Goal: Information Seeking & Learning: Learn about a topic

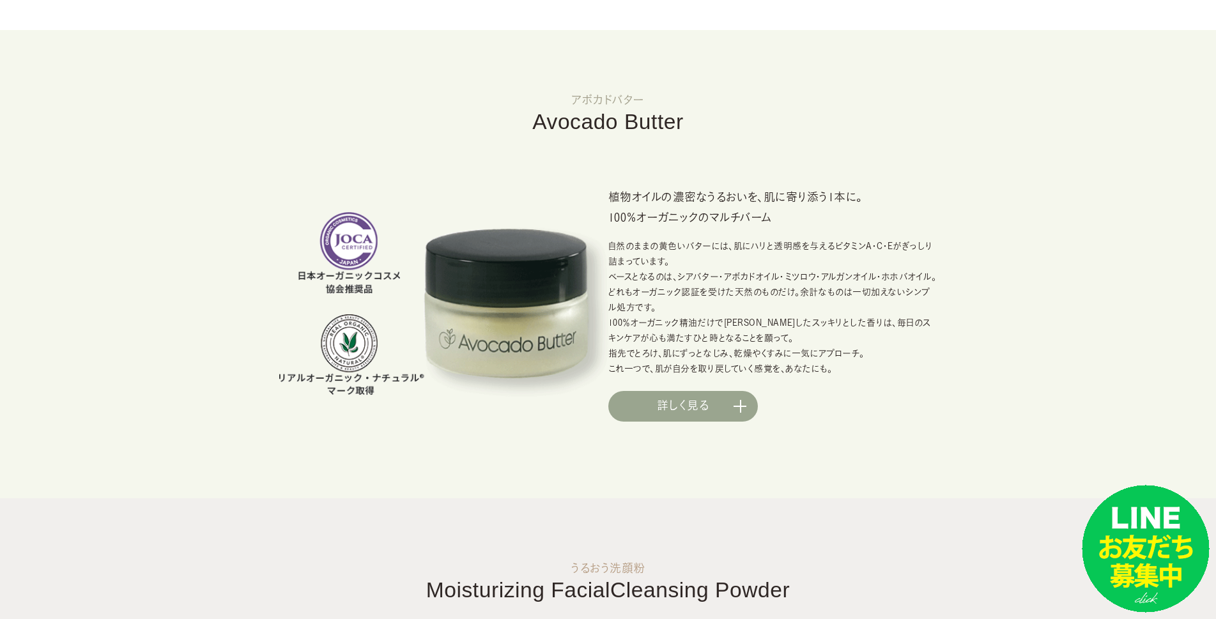
scroll to position [836, 0]
click at [748, 415] on link "詳しく見る" at bounding box center [683, 406] width 150 height 31
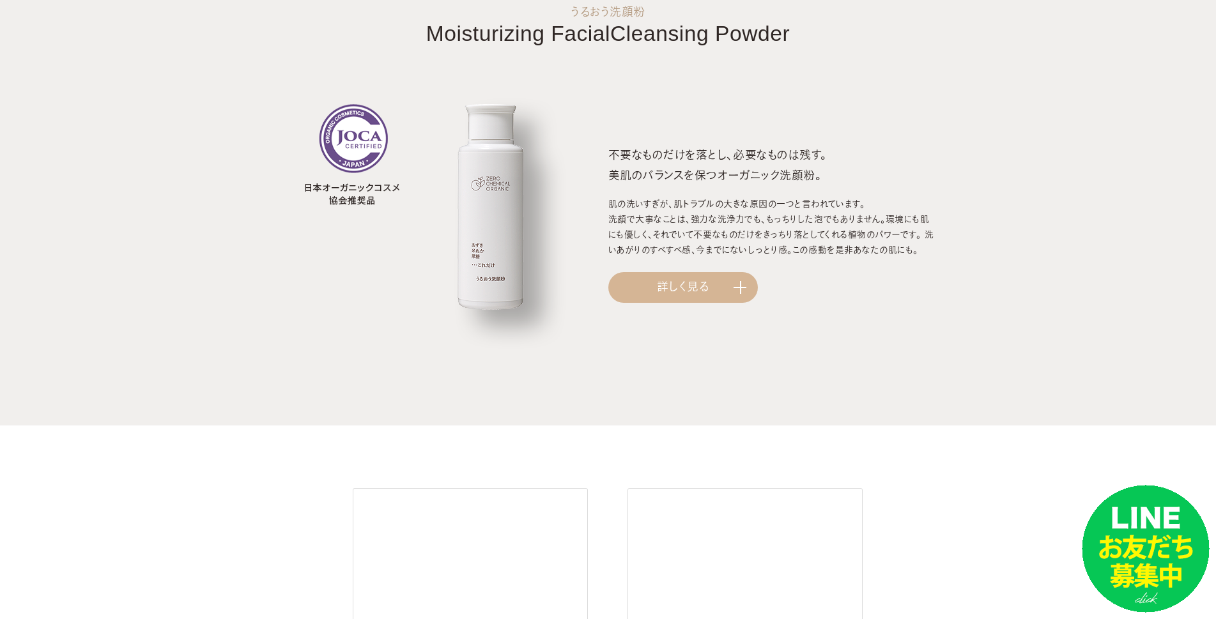
scroll to position [1393, 0]
click at [735, 291] on link "詳しく見る" at bounding box center [683, 287] width 150 height 31
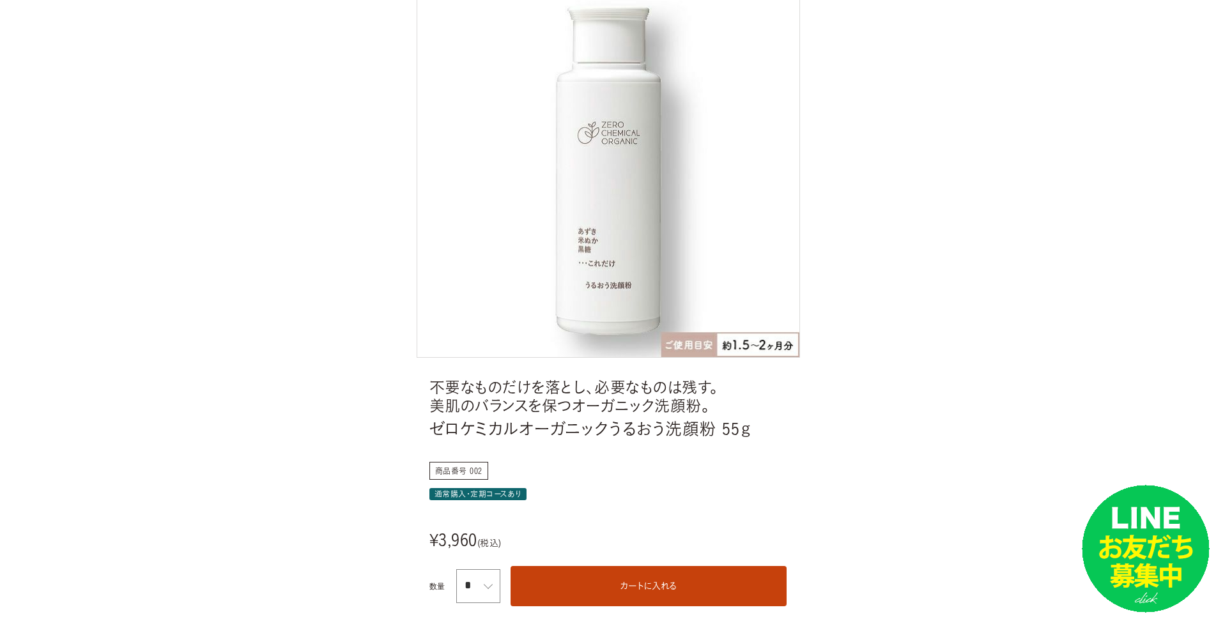
scroll to position [185, 0]
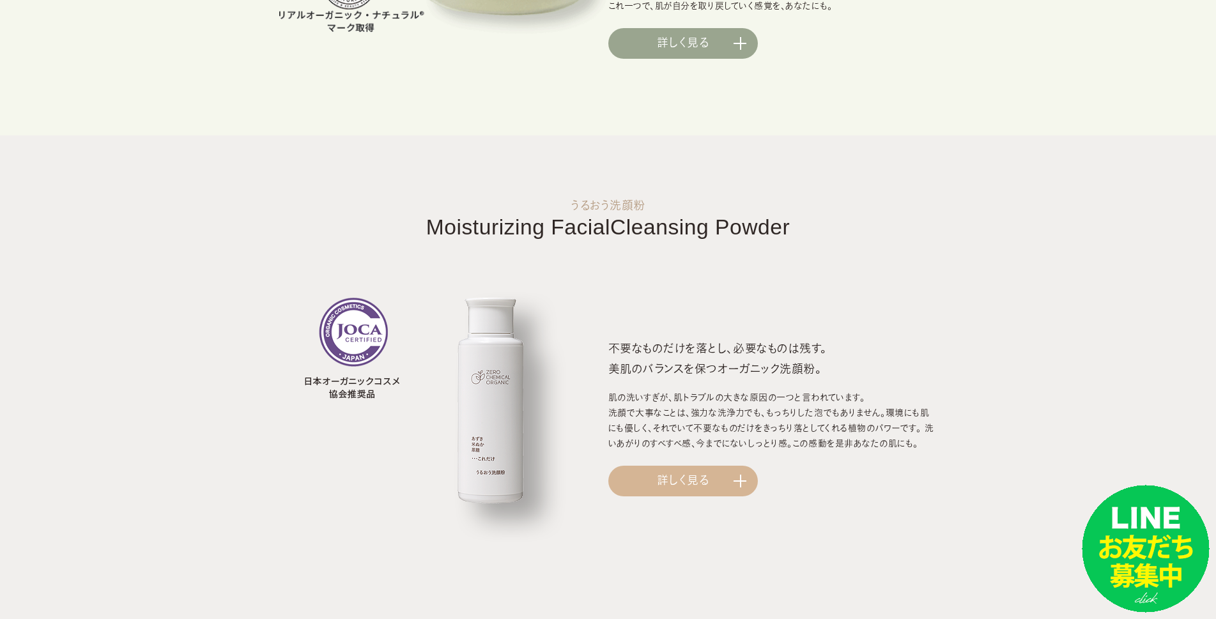
scroll to position [1207, 0]
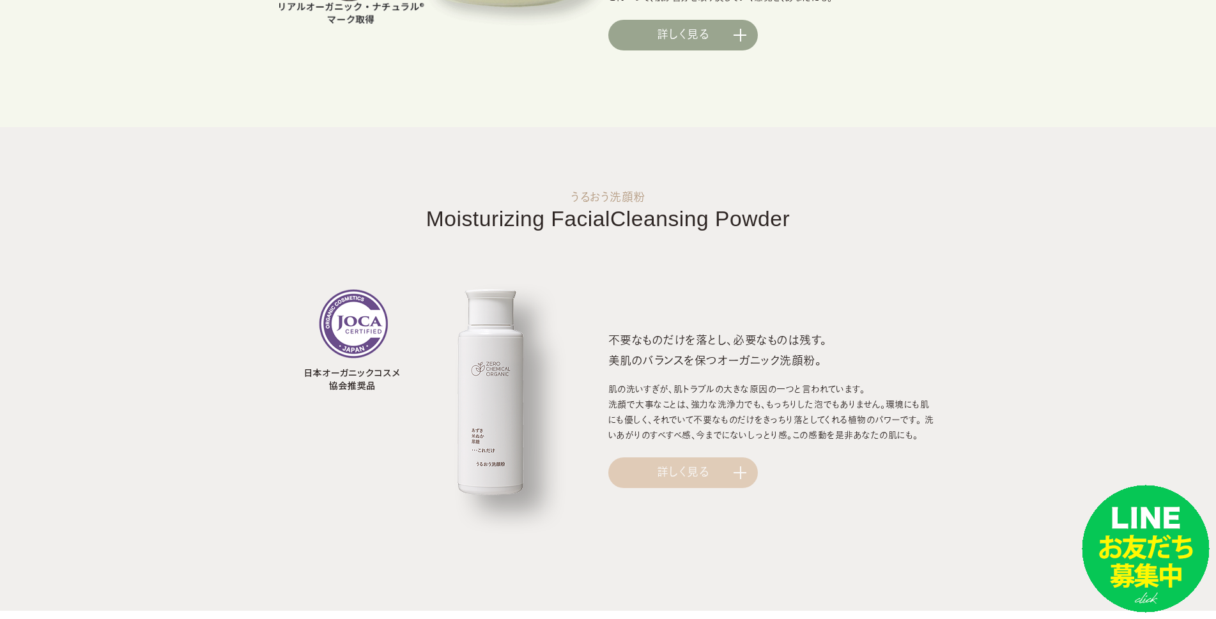
click at [747, 472] on link "詳しく見る" at bounding box center [683, 473] width 150 height 31
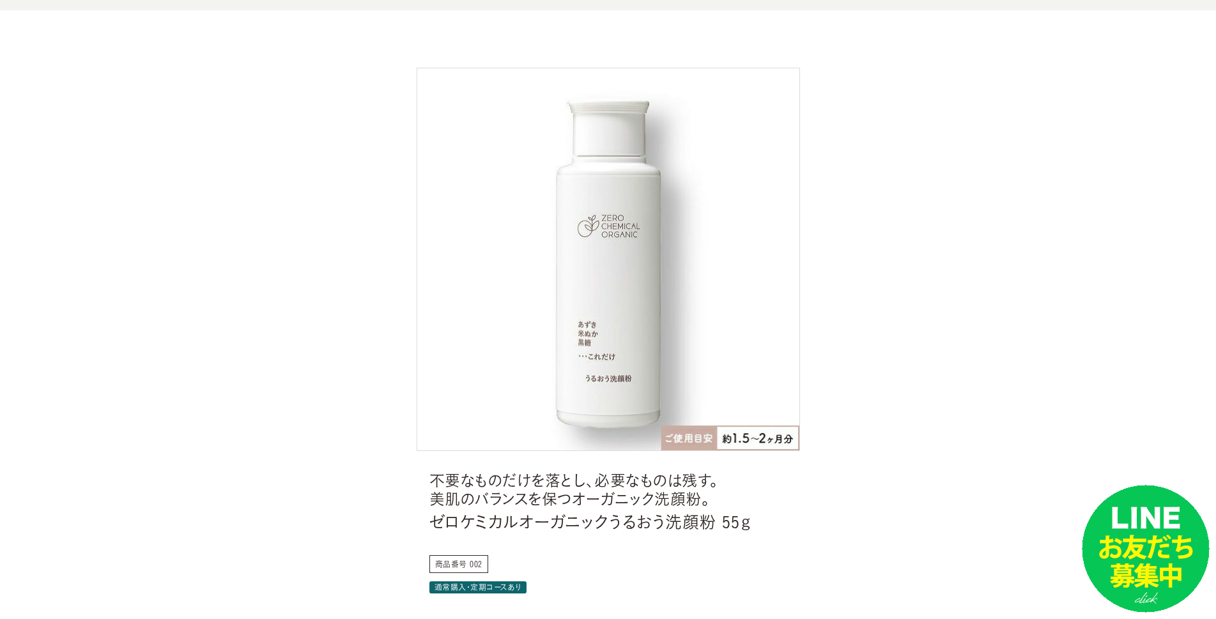
scroll to position [93, 0]
